Goal: Register for event/course

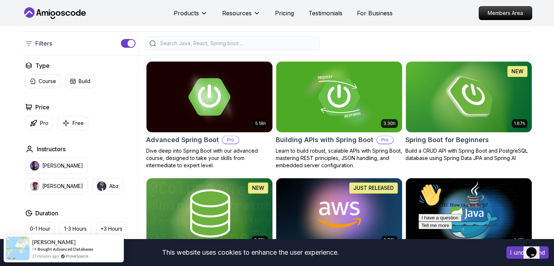
scroll to position [225, 0]
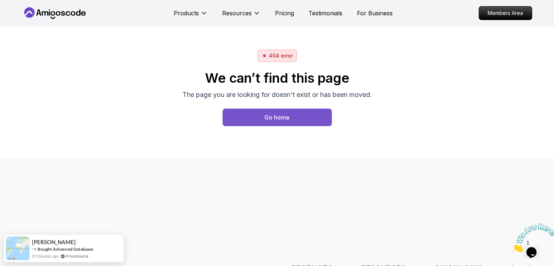
click at [284, 117] on div "Go home" at bounding box center [276, 117] width 25 height 9
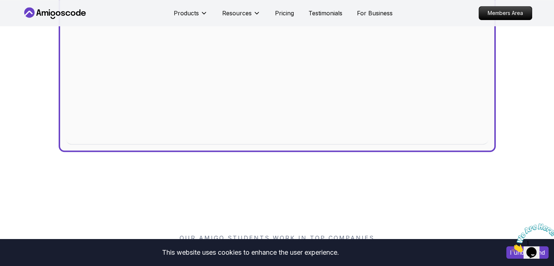
scroll to position [371, 0]
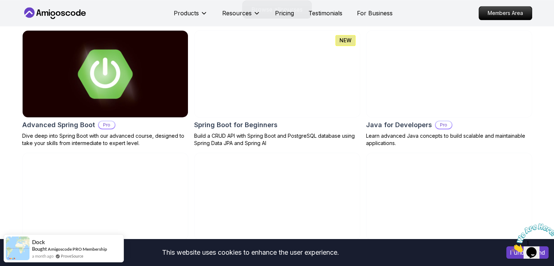
scroll to position [780, 0]
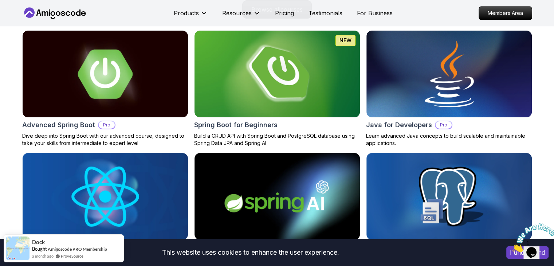
click at [308, 81] on img at bounding box center [277, 73] width 174 height 91
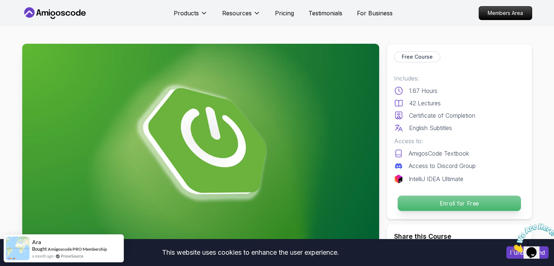
click at [473, 203] on p "Enroll for Free" at bounding box center [458, 202] width 123 height 15
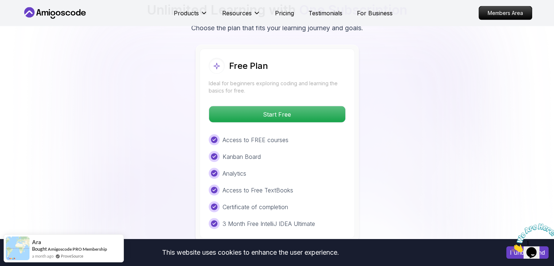
scroll to position [1500, 0]
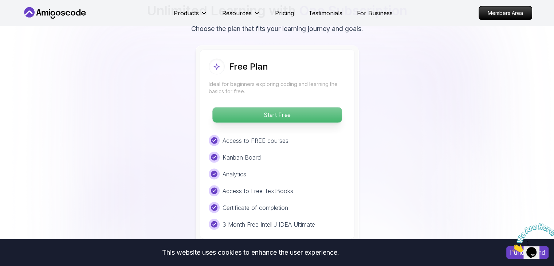
click at [308, 107] on p "Start Free" at bounding box center [276, 114] width 129 height 15
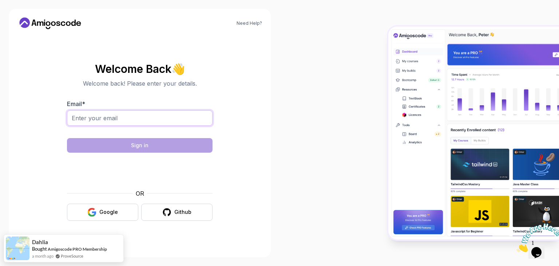
click at [156, 115] on input "Email *" at bounding box center [140, 117] width 146 height 15
type input "janhavi.mishra1330@gmail.com"
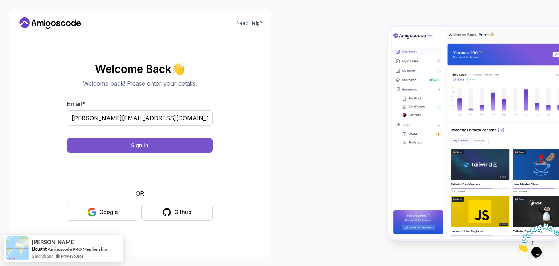
click at [168, 142] on button "Sign in" at bounding box center [140, 145] width 146 height 15
